Goal: Find specific page/section: Find specific page/section

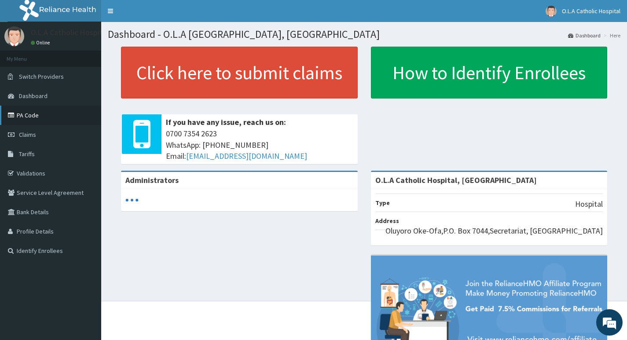
click at [20, 113] on link "PA Code" at bounding box center [50, 115] width 101 height 19
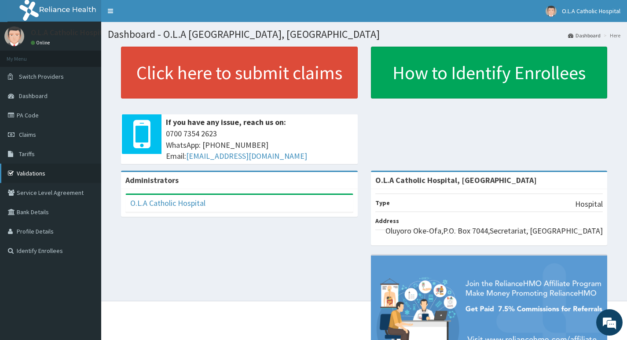
click at [42, 177] on link "Validations" at bounding box center [50, 173] width 101 height 19
